Goal: Use online tool/utility

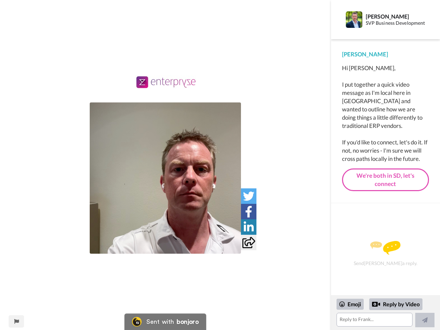
click at [165, 178] on img at bounding box center [165, 178] width 151 height 151
click at [249, 196] on icon at bounding box center [248, 196] width 11 height 11
click at [249, 212] on icon at bounding box center [248, 211] width 7 height 11
click at [249, 227] on icon at bounding box center [249, 227] width 10 height 11
click at [249, 242] on icon at bounding box center [248, 242] width 13 height 11
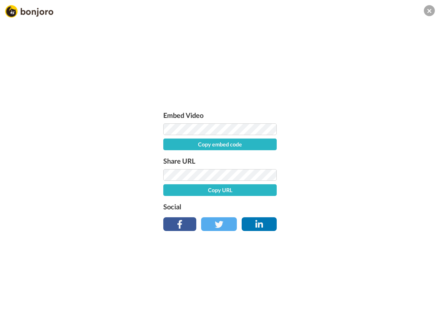
click at [16, 322] on div "Embed Video Copy embed code Share URL Copy URL Social" at bounding box center [220, 202] width 440 height 330
click at [386, 313] on div "Embed Video Copy embed code Share URL Copy URL Social" at bounding box center [220, 202] width 440 height 330
click at [351, 304] on div "Embed Video Copy embed code Share URL Copy URL Social" at bounding box center [220, 202] width 440 height 330
click at [396, 304] on div "Embed Video Copy embed code Share URL Copy URL Social" at bounding box center [220, 202] width 440 height 330
click at [425, 320] on div "Embed Video Copy embed code Share URL Copy URL Social" at bounding box center [220, 202] width 440 height 330
